Goal: Information Seeking & Learning: Understand process/instructions

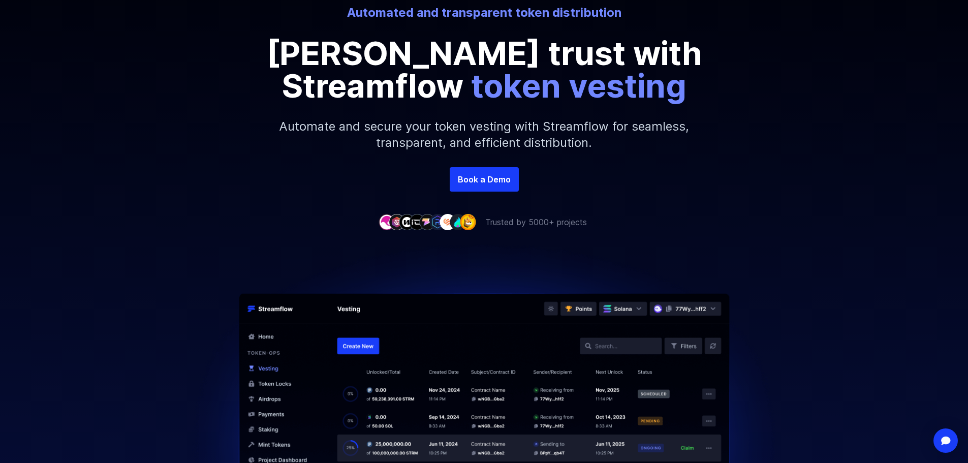
scroll to position [152, 0]
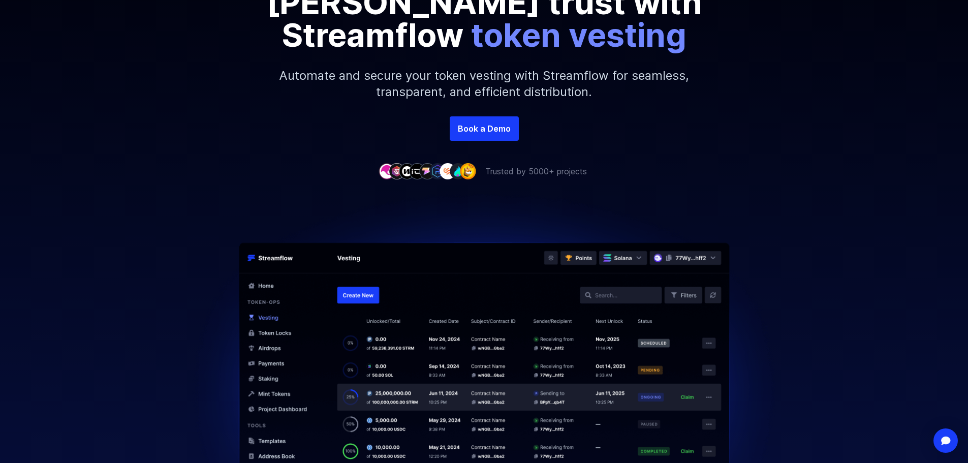
scroll to position [203, 0]
